Goal: Information Seeking & Learning: Learn about a topic

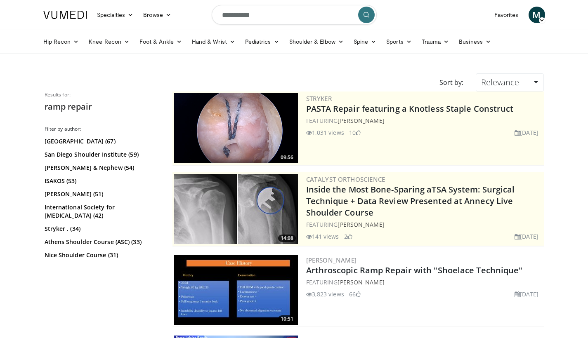
scroll to position [264, 0]
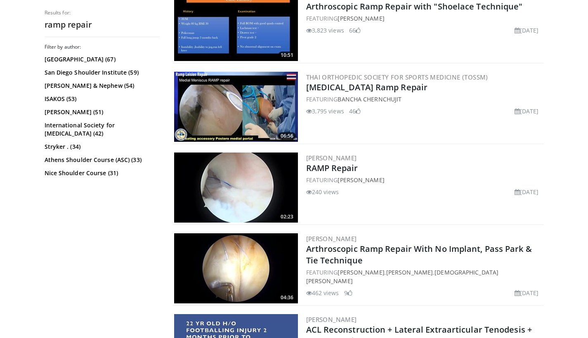
click at [259, 267] on img at bounding box center [236, 269] width 124 height 70
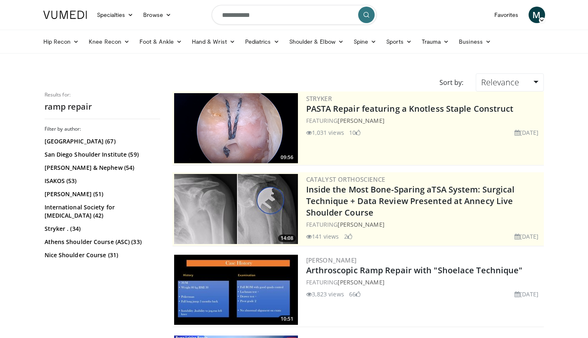
scroll to position [0, 0]
click at [273, 18] on input "**********" at bounding box center [294, 15] width 165 height 20
type input "*"
type input "*********"
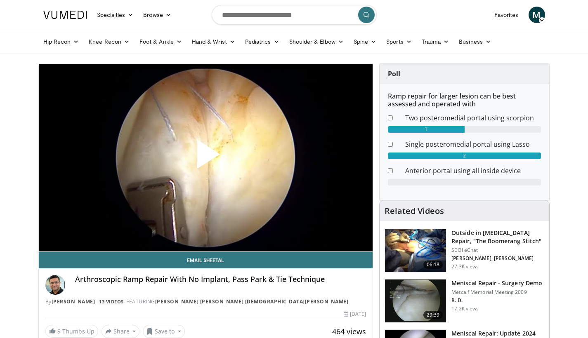
click at [206, 158] on span "Video Player" at bounding box center [206, 158] width 0 height 0
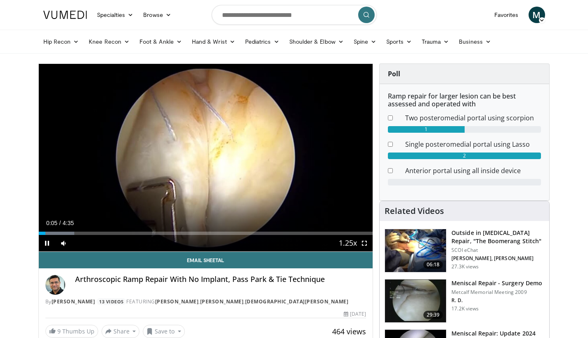
click at [366, 246] on span "Video Player" at bounding box center [364, 243] width 17 height 17
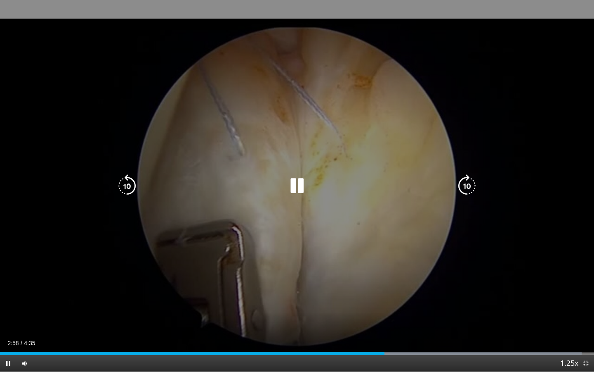
click at [470, 188] on icon "Video Player" at bounding box center [467, 185] width 23 height 23
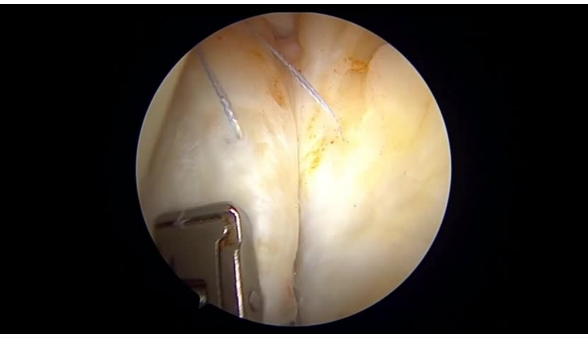
scroll to position [49, 0]
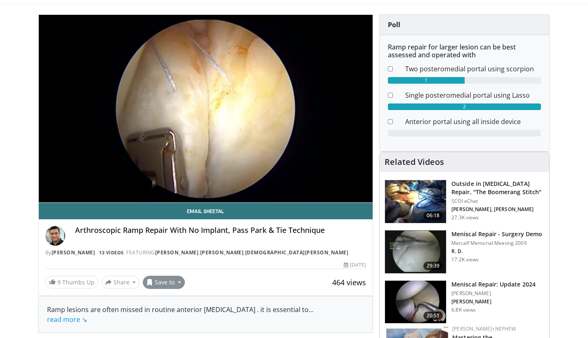
click at [171, 283] on button "Save to" at bounding box center [164, 282] width 42 height 13
click at [178, 304] on span "Add to Favorites" at bounding box center [178, 300] width 51 height 9
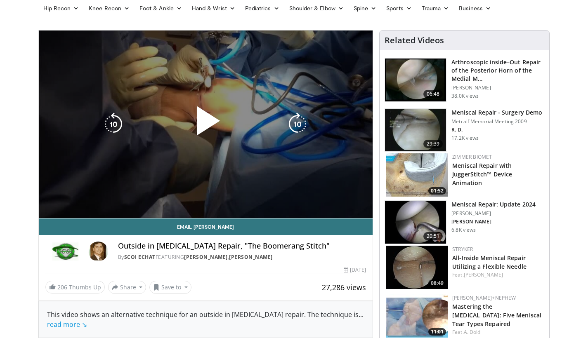
scroll to position [37, 0]
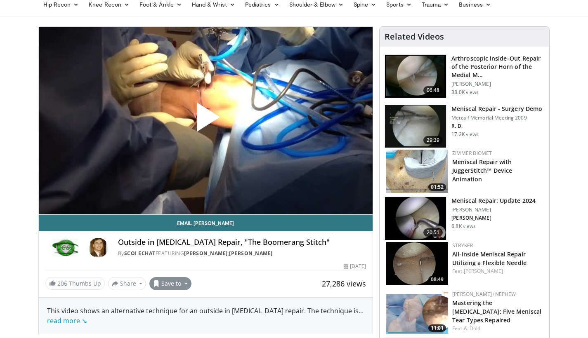
click at [177, 283] on button "Save to" at bounding box center [170, 283] width 42 height 13
click at [177, 299] on span "Add to Favorites" at bounding box center [185, 301] width 51 height 9
